Goal: Task Accomplishment & Management: Use online tool/utility

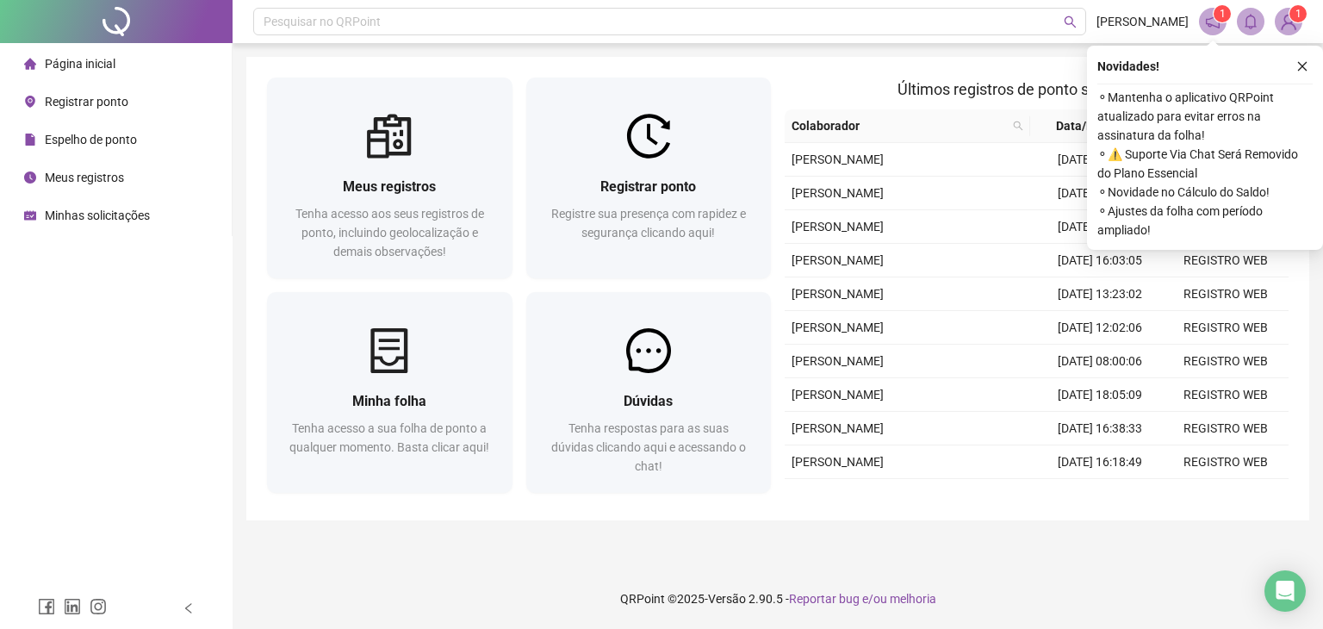
click at [1299, 68] on icon "close" at bounding box center [1302, 66] width 9 height 9
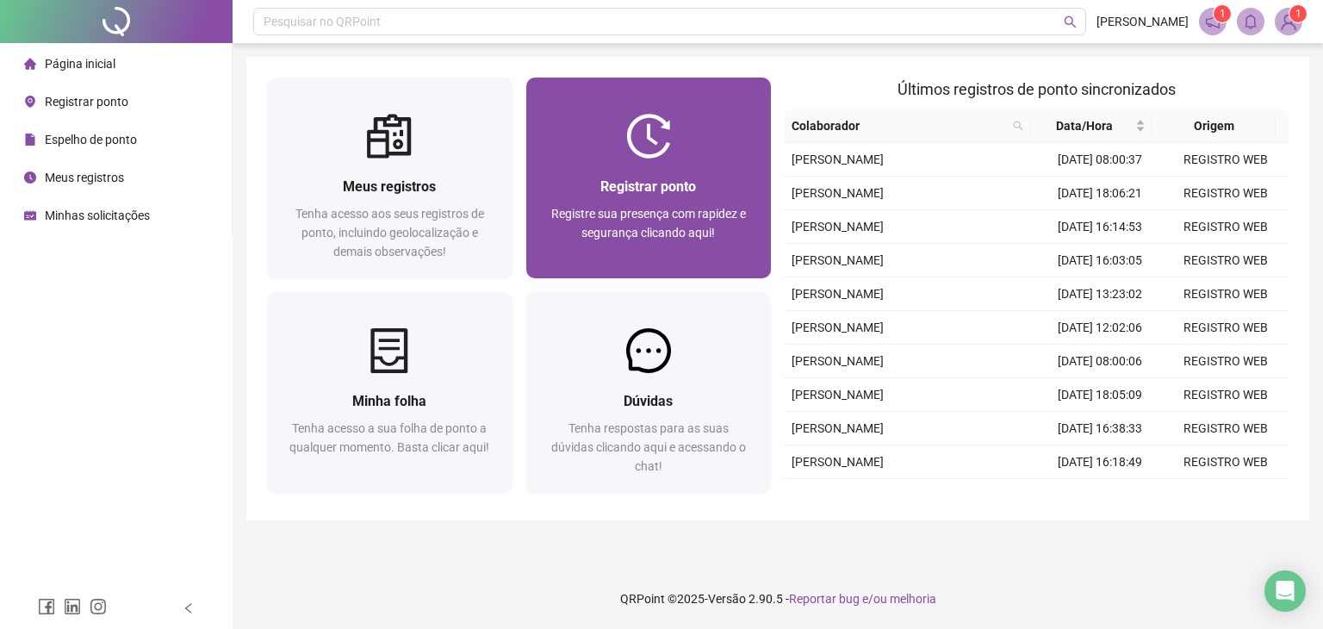
click at [672, 204] on div "Registre sua presença com rapidez e segurança clicando aqui!" at bounding box center [649, 232] width 204 height 57
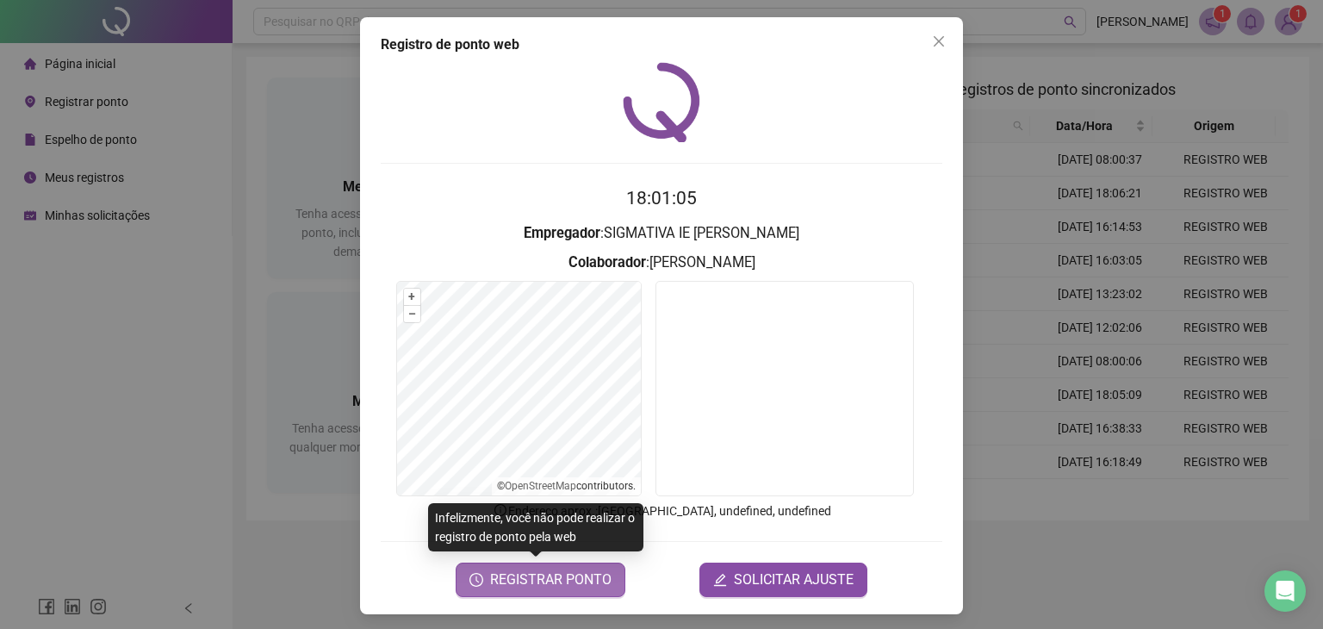
click at [536, 589] on button "REGISTRAR PONTO" at bounding box center [540, 579] width 170 height 34
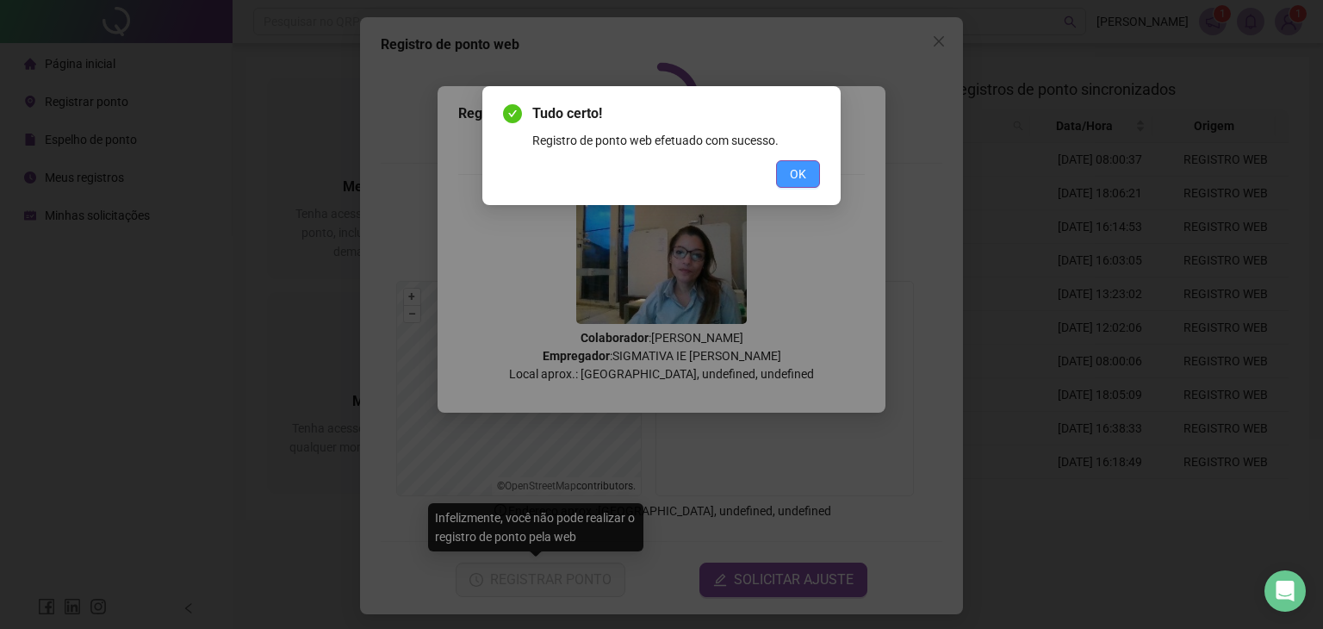
click at [799, 173] on span "OK" at bounding box center [798, 173] width 16 height 19
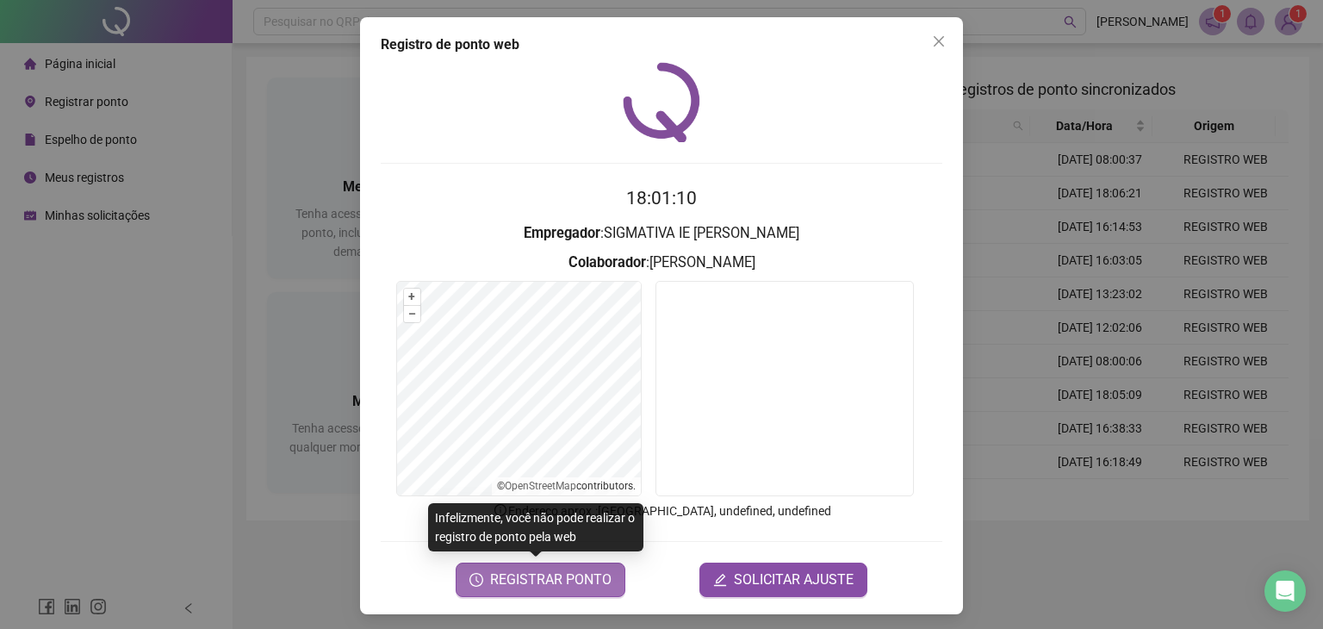
click at [588, 573] on span "REGISTRAR PONTO" at bounding box center [550, 579] width 121 height 21
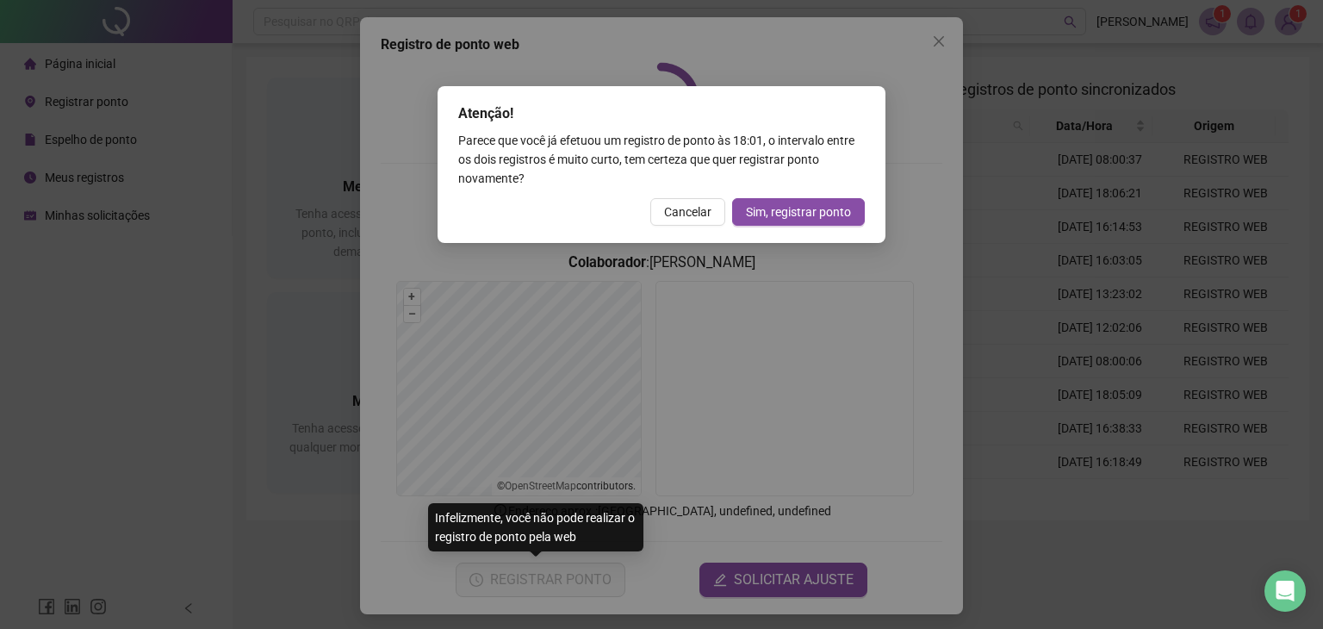
click at [694, 218] on span "Cancelar" at bounding box center [687, 211] width 47 height 19
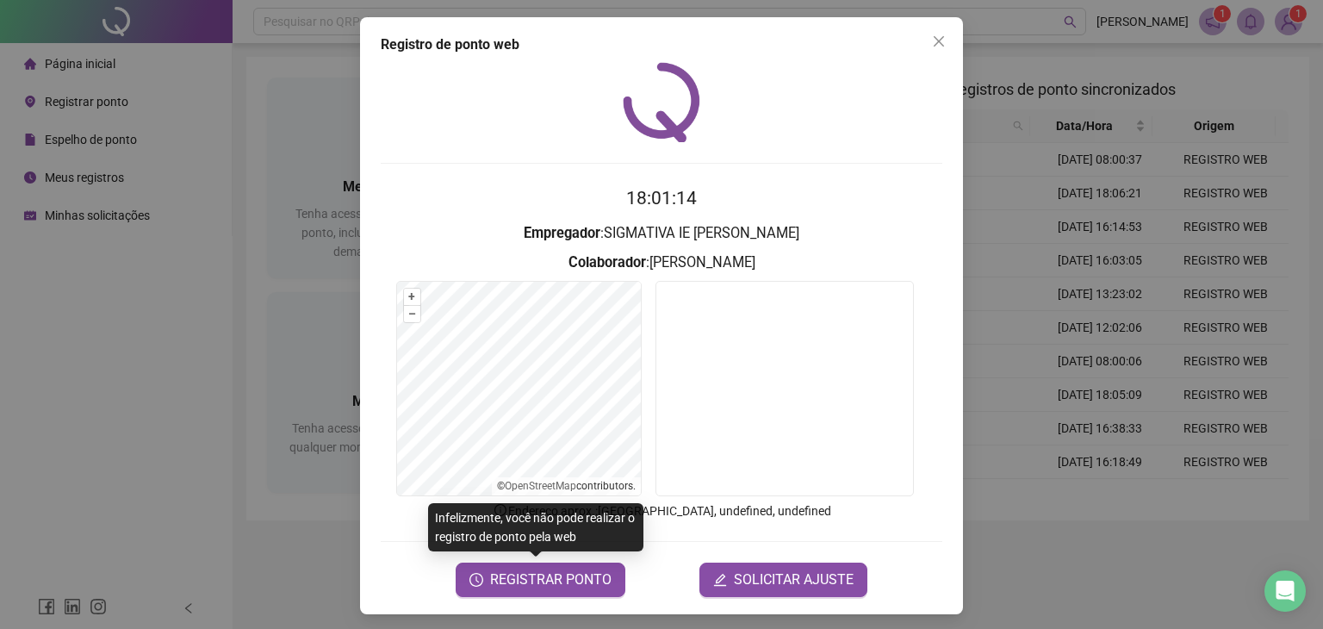
click at [932, 40] on icon "close" at bounding box center [939, 41] width 14 height 14
